Goal: Information Seeking & Learning: Learn about a topic

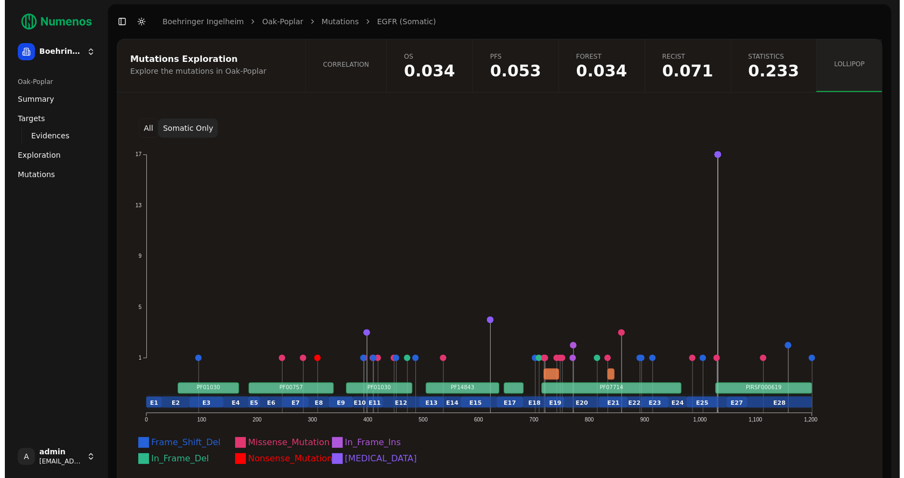
scroll to position [31, 0]
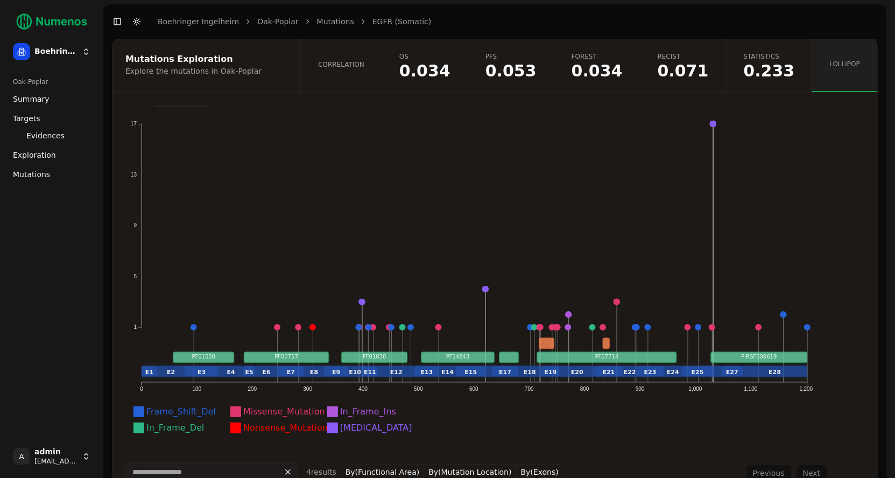
click at [42, 173] on span "Mutations" at bounding box center [31, 174] width 37 height 11
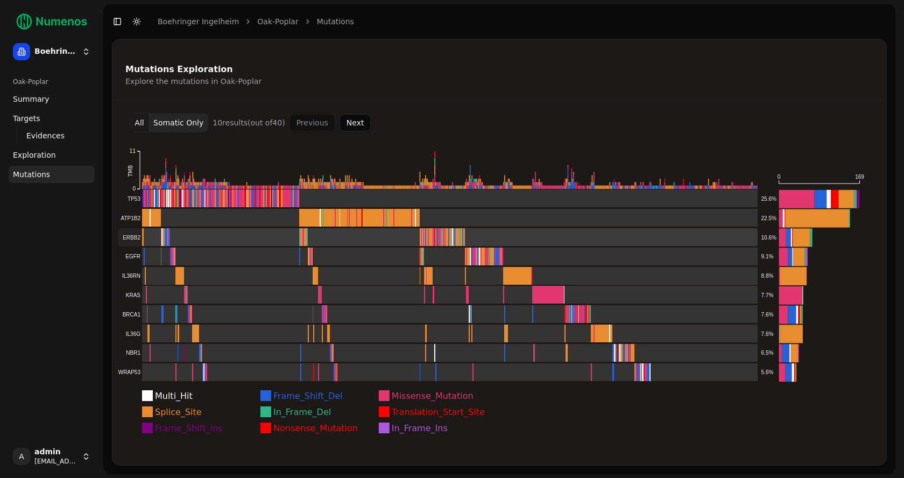
click at [329, 236] on rect at bounding box center [438, 237] width 640 height 18
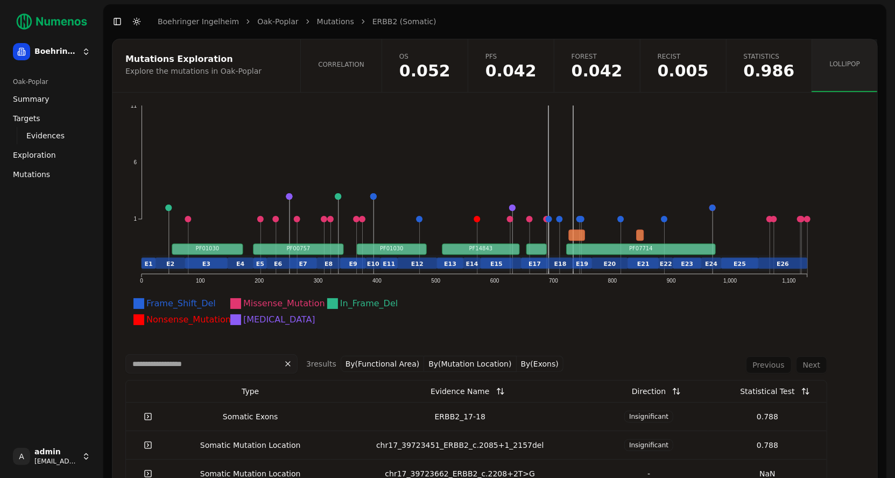
scroll to position [140, 0]
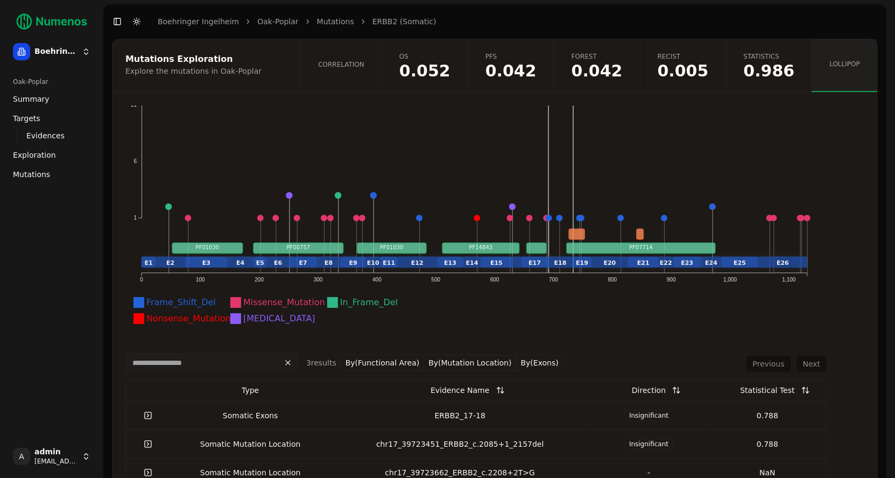
click at [695, 69] on span "0.005" at bounding box center [683, 71] width 51 height 16
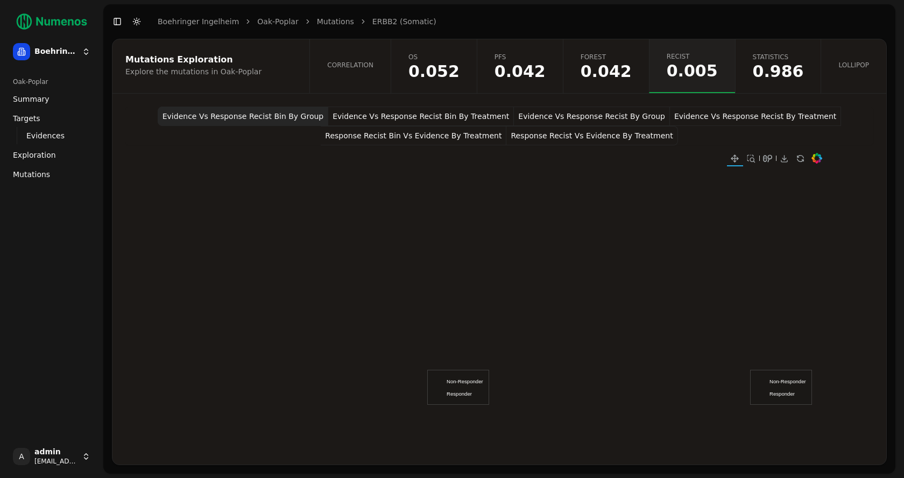
click at [366, 73] on link "Correlation" at bounding box center [349, 66] width 81 height 54
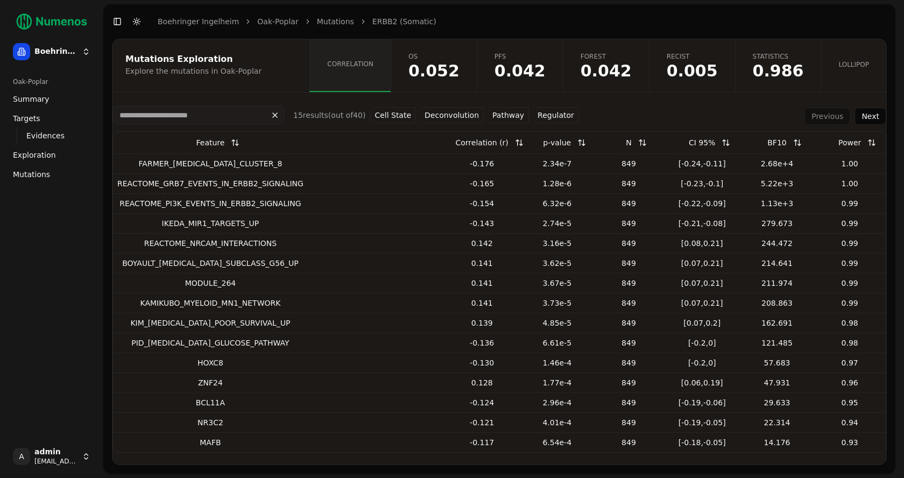
click at [502, 113] on button "Pathway" at bounding box center [508, 115] width 41 height 16
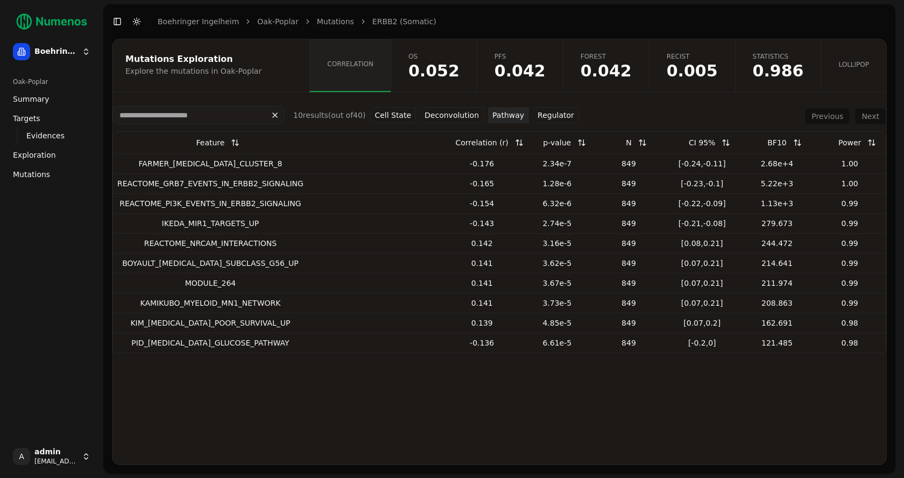
click at [205, 218] on div "IKEDA_MIR1_TARGETS_UP" at bounding box center [210, 223] width 186 height 11
copy div "IKEDA_MIR1_TARGETS_UP"
